Goal: Check status

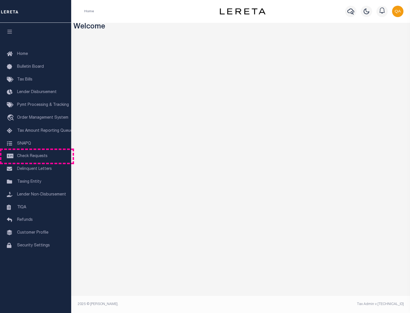
click at [36, 156] on span "Check Requests" at bounding box center [32, 156] width 30 height 4
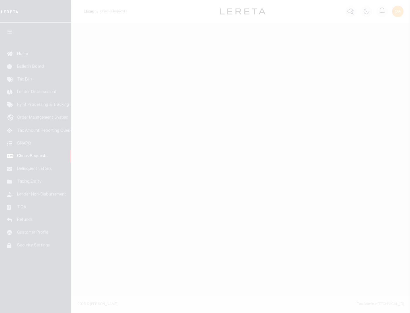
select select "50"
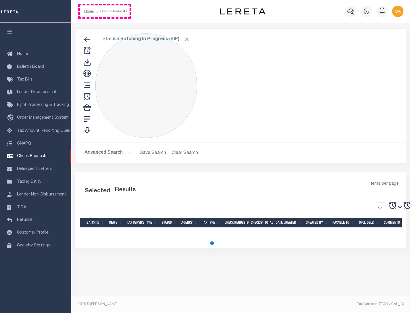
select select "50"
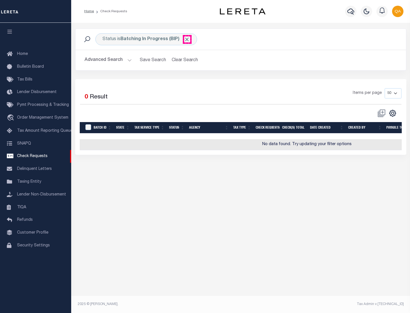
click at [187, 39] on span "Click to Remove" at bounding box center [187, 39] width 6 height 6
